Goal: Task Accomplishment & Management: Complete application form

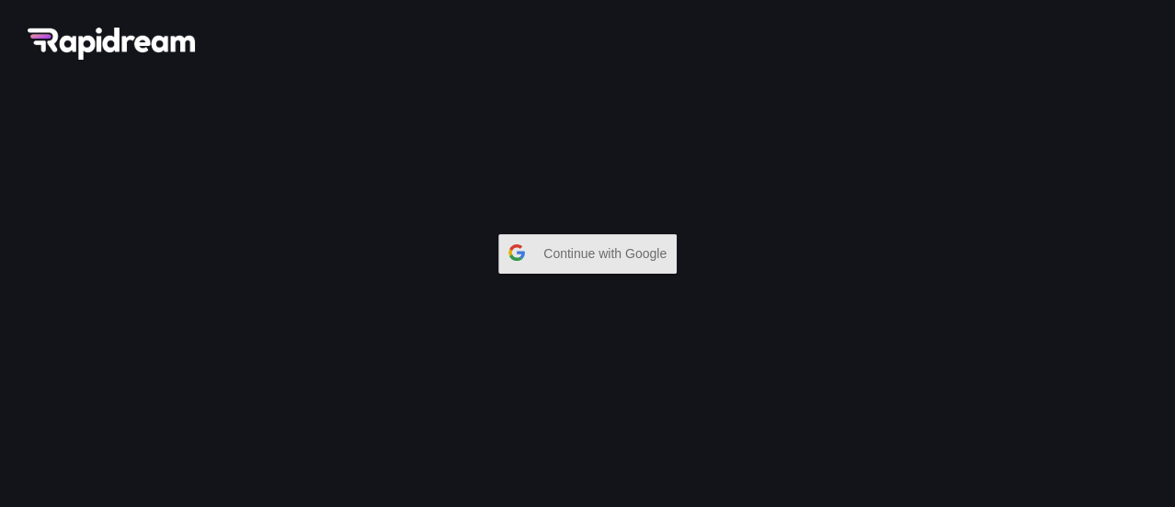
click at [630, 256] on span "Continue with Google" at bounding box center [609, 253] width 132 height 33
click at [534, 255] on button "Continue with Google" at bounding box center [587, 254] width 178 height 40
